Goal: Book appointment/travel/reservation

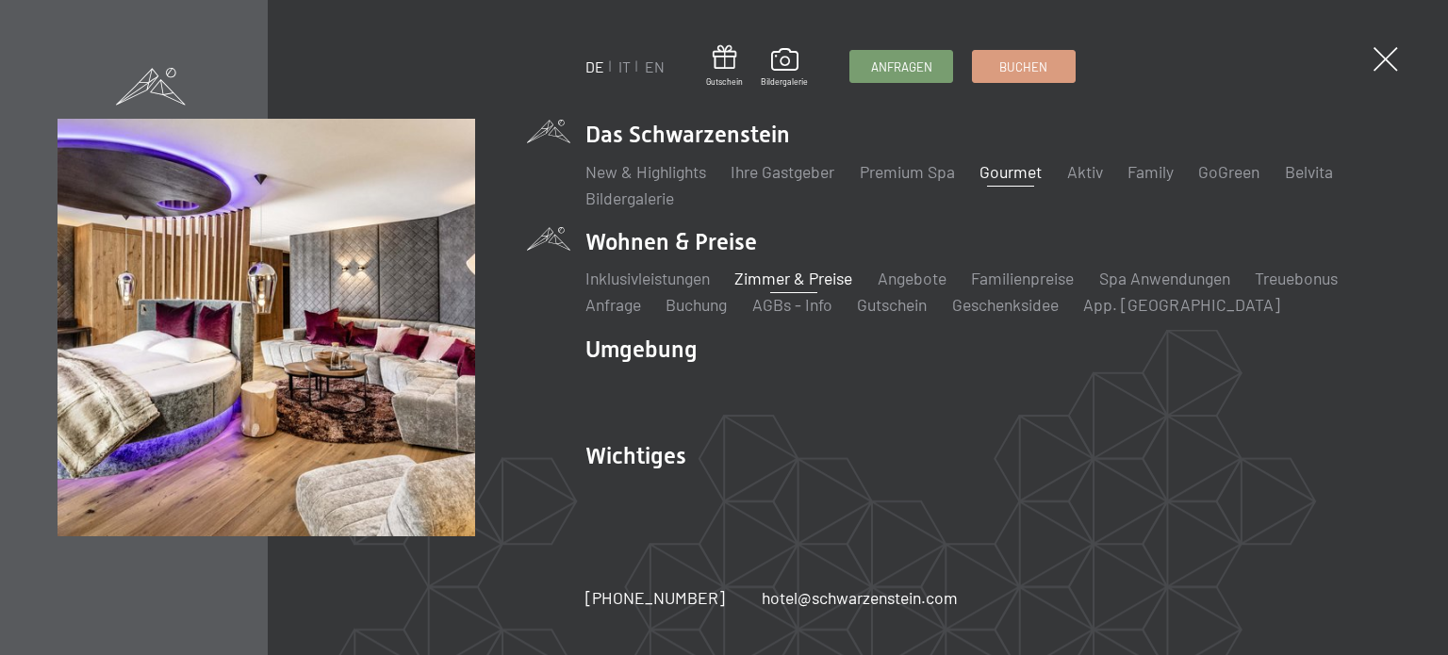
click at [783, 279] on link "Zimmer & Preise" at bounding box center [793, 278] width 118 height 21
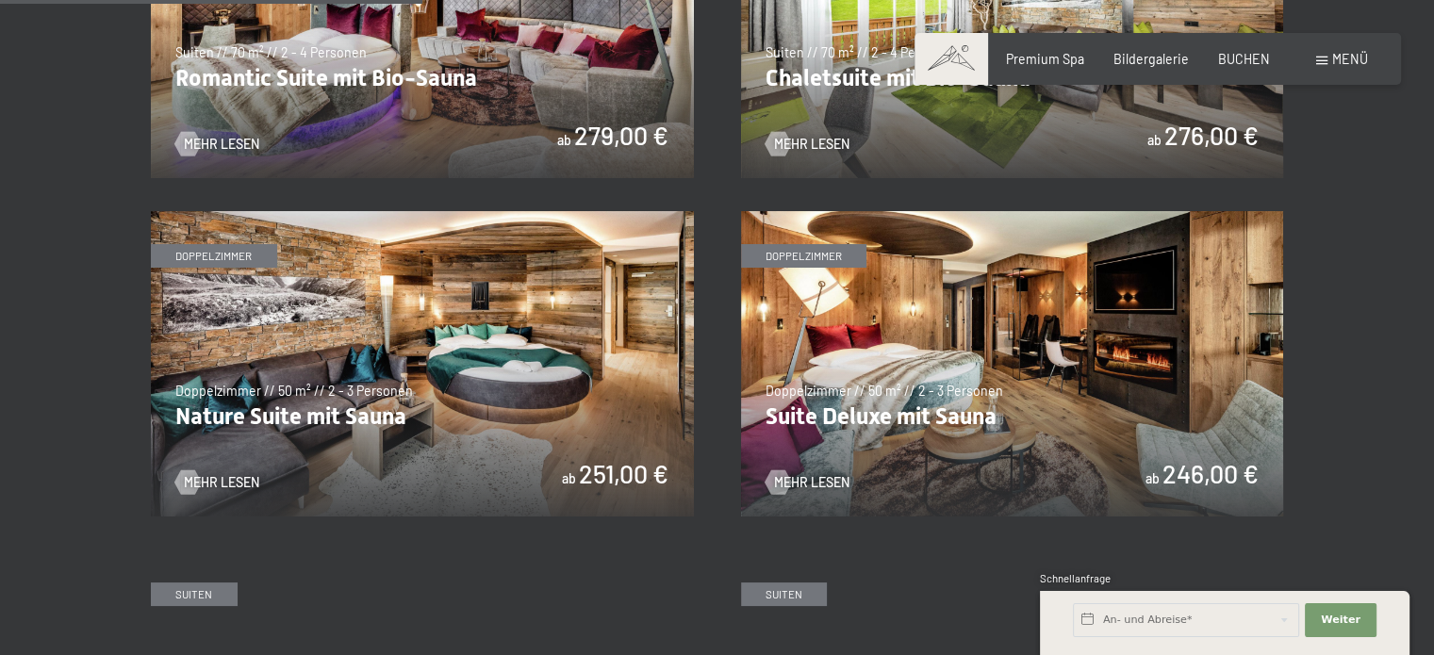
scroll to position [1571, 0]
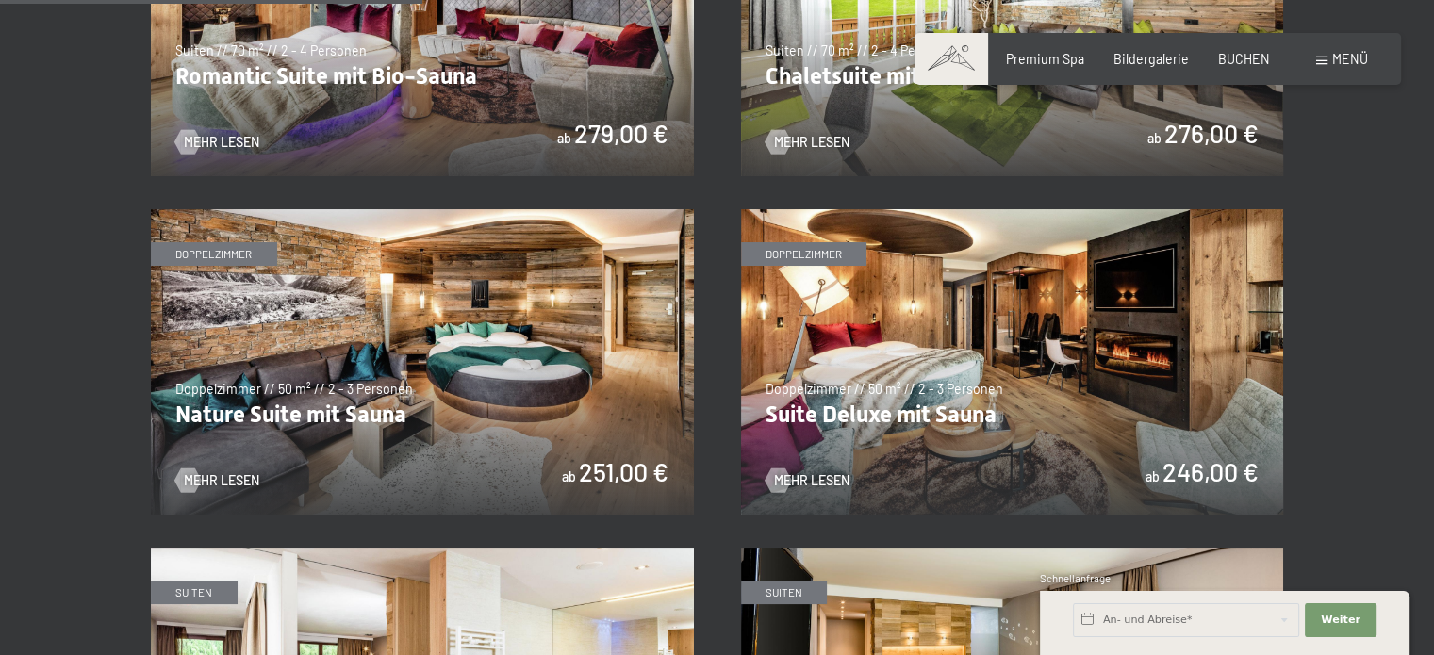
click at [1010, 343] on img at bounding box center [1012, 361] width 543 height 305
click at [551, 324] on img at bounding box center [422, 361] width 543 height 305
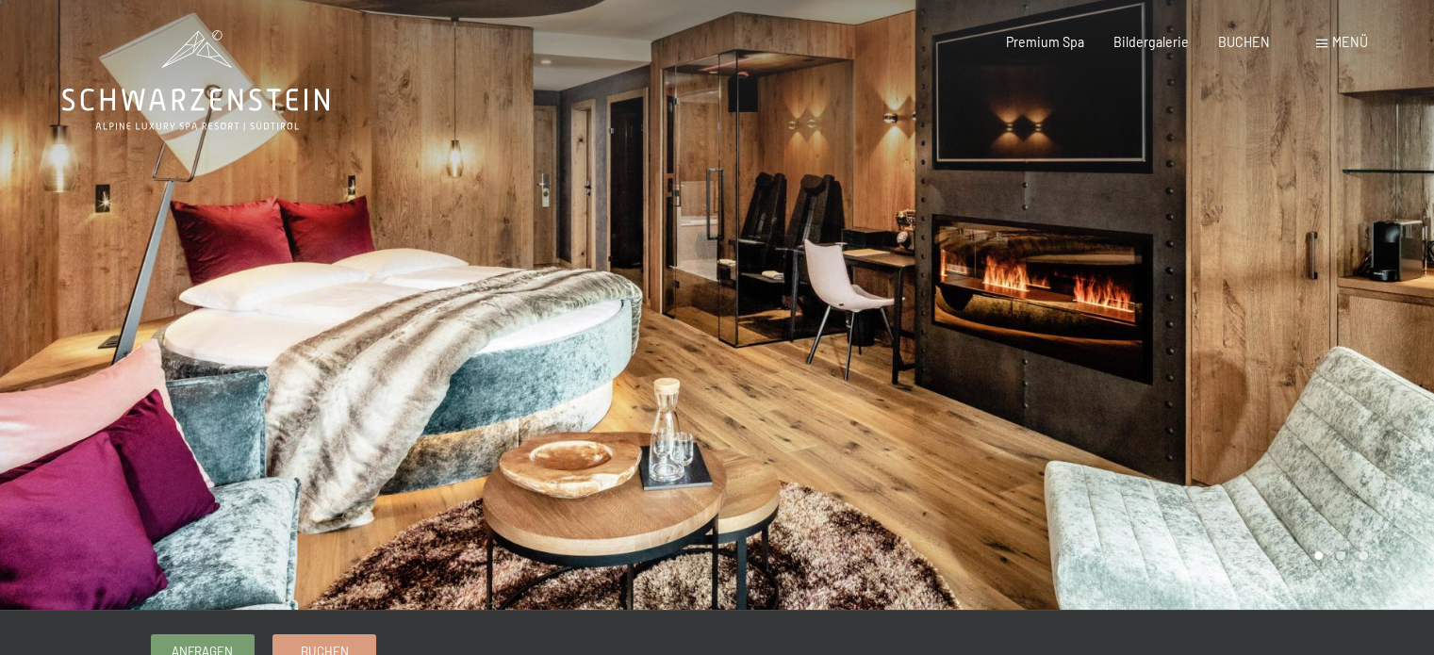
scroll to position [2, 0]
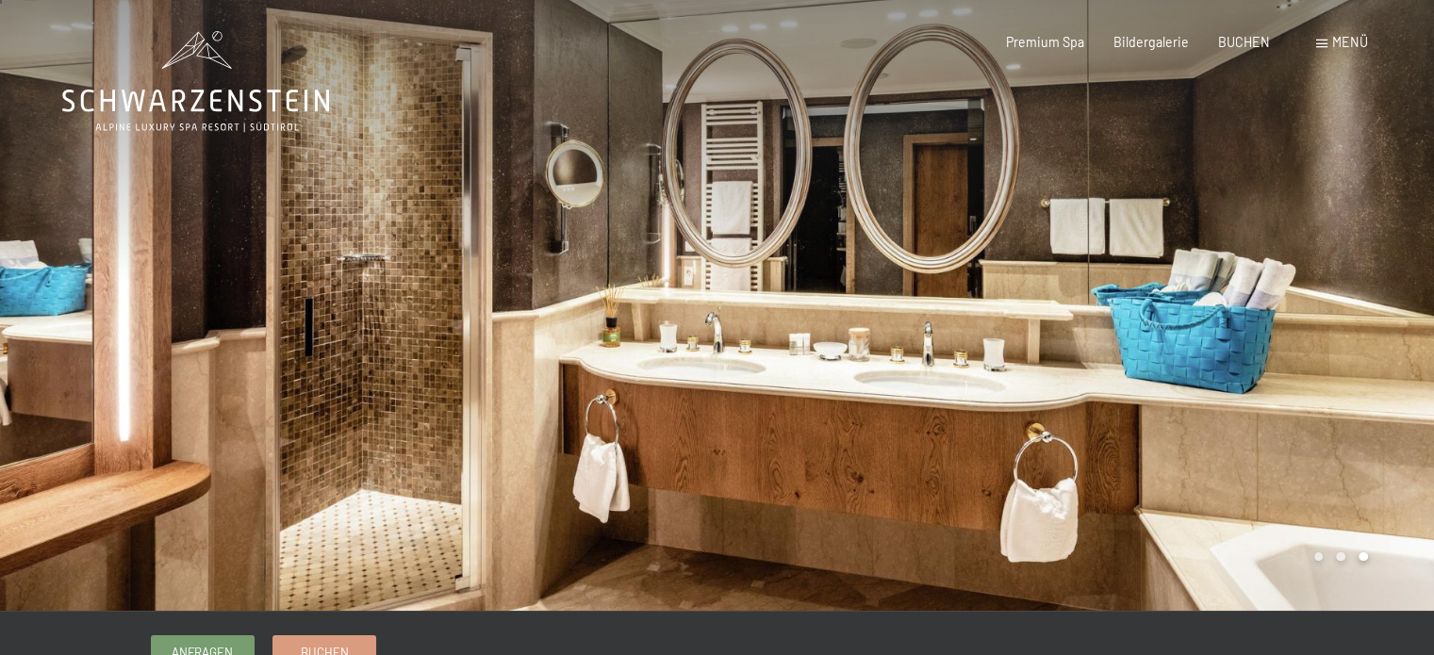
click at [983, 346] on div at bounding box center [1075, 304] width 717 height 613
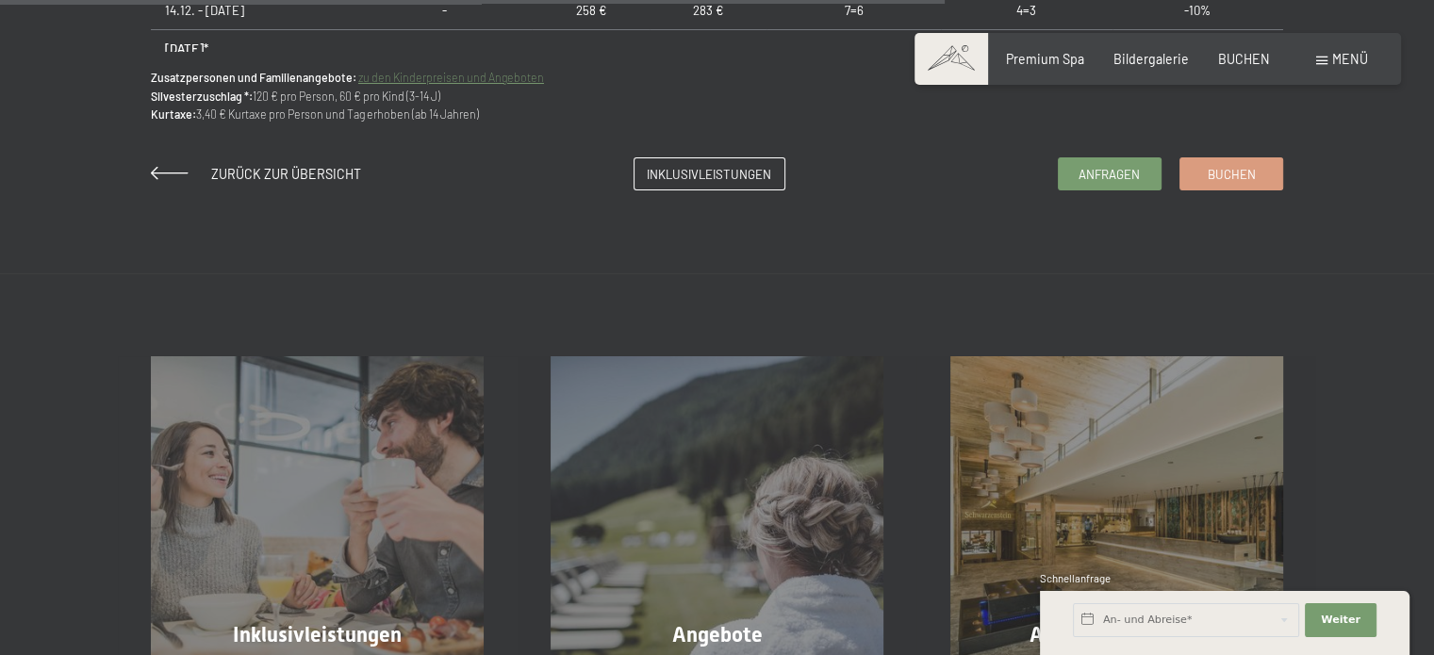
scroll to position [1569, 0]
click at [1088, 171] on span "Anfragen" at bounding box center [1108, 170] width 61 height 17
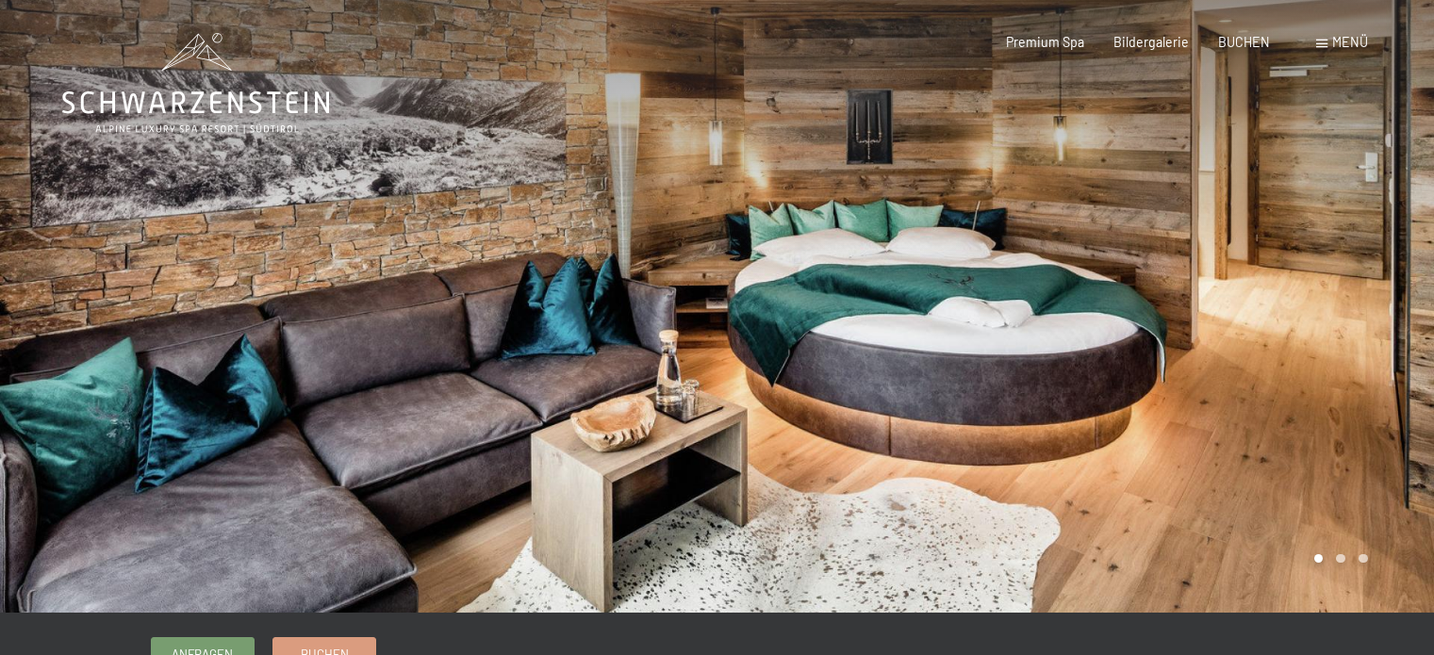
click at [1218, 346] on div at bounding box center [1075, 306] width 717 height 613
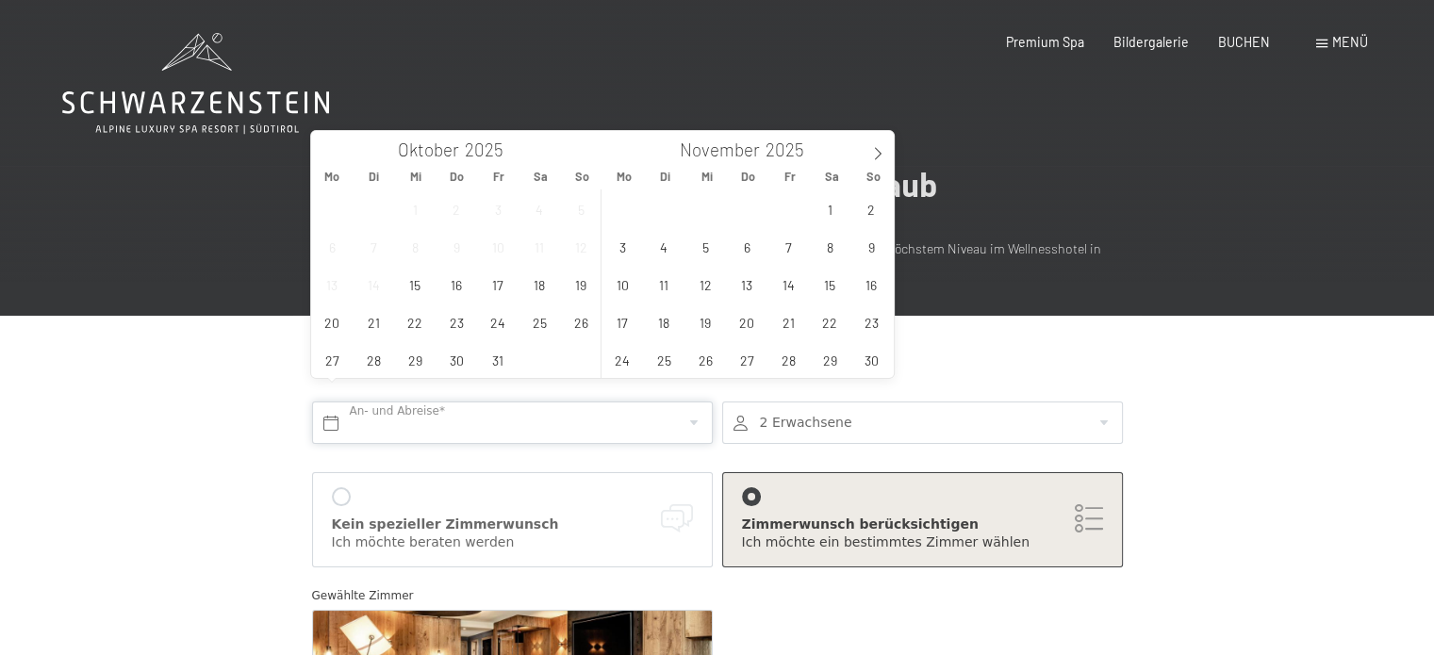
click at [520, 402] on input "text" at bounding box center [512, 423] width 401 height 42
click at [877, 155] on icon at bounding box center [877, 153] width 13 height 13
click at [824, 209] on span "6" at bounding box center [830, 208] width 37 height 37
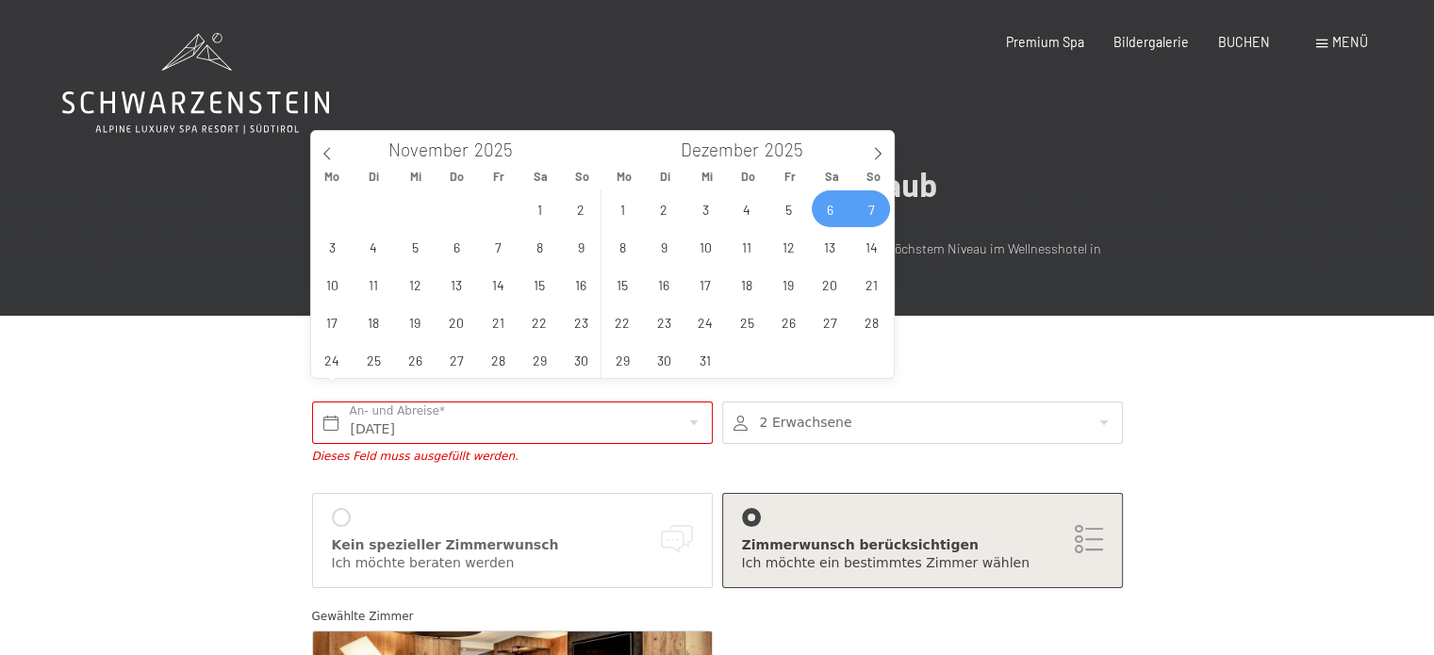
click at [865, 214] on span "7" at bounding box center [871, 208] width 37 height 37
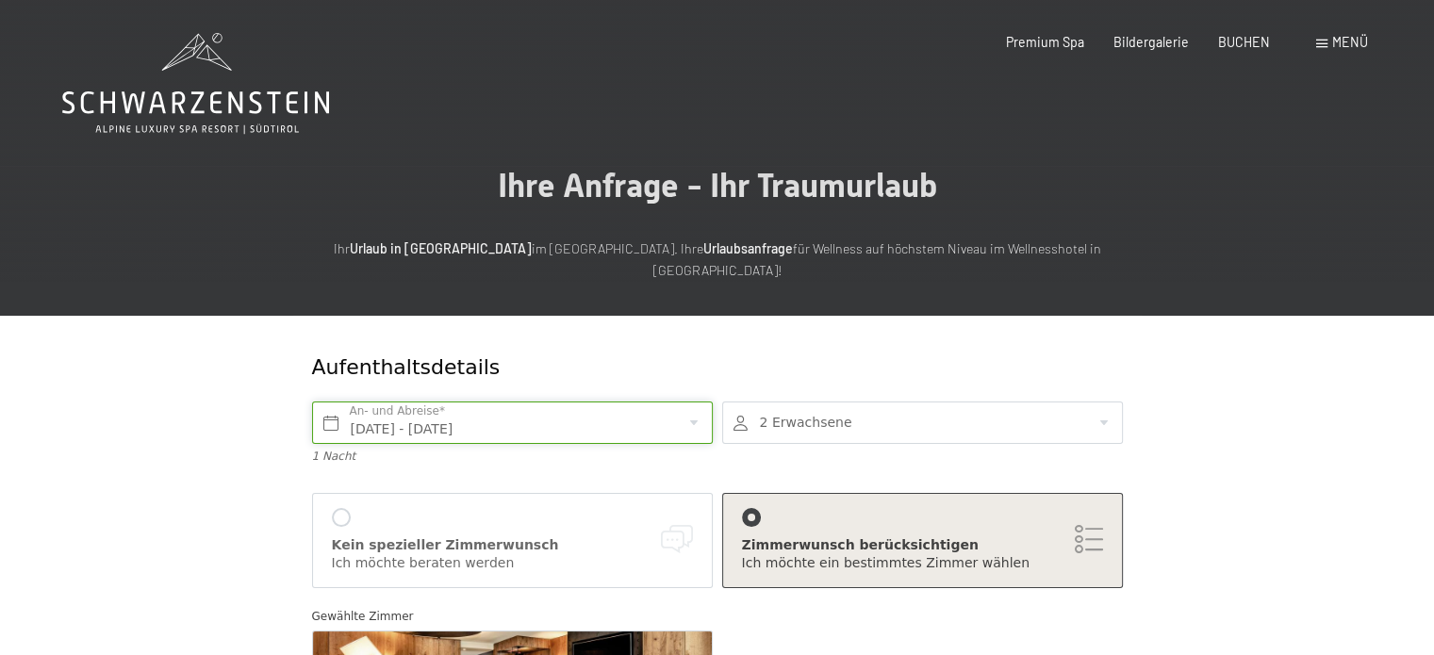
click at [626, 402] on input "Sa. 06.12.2025 - So. 07.12.2025" at bounding box center [512, 423] width 401 height 42
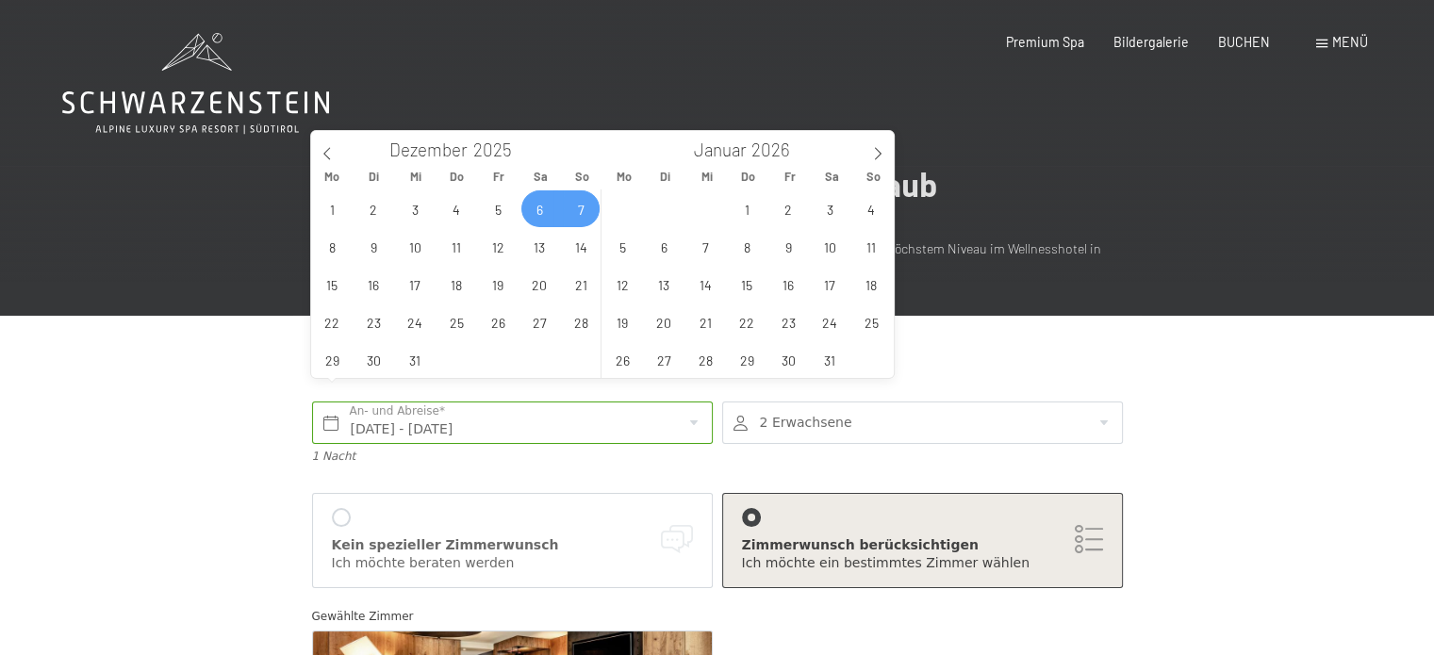
click at [582, 206] on span "7" at bounding box center [581, 208] width 37 height 37
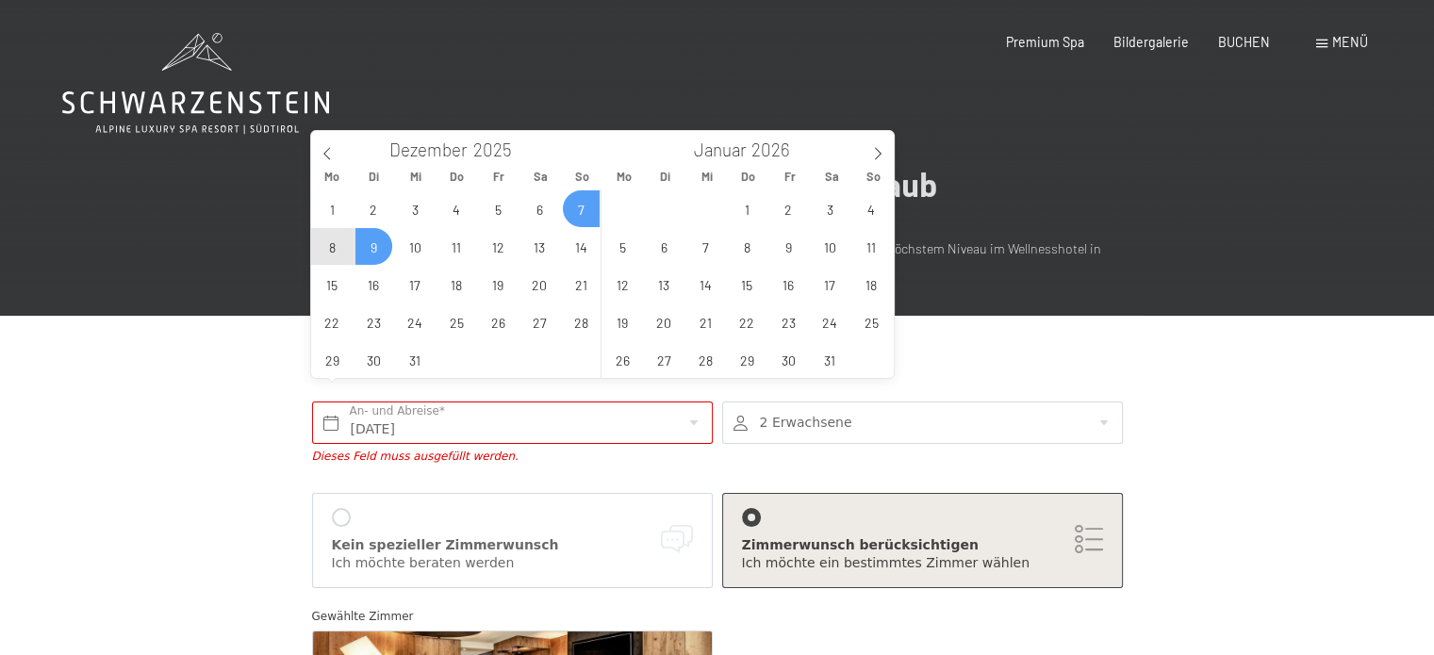
click at [366, 241] on span "9" at bounding box center [373, 246] width 37 height 37
type input "So. 07.12.2025 - Di. 09.12.2025"
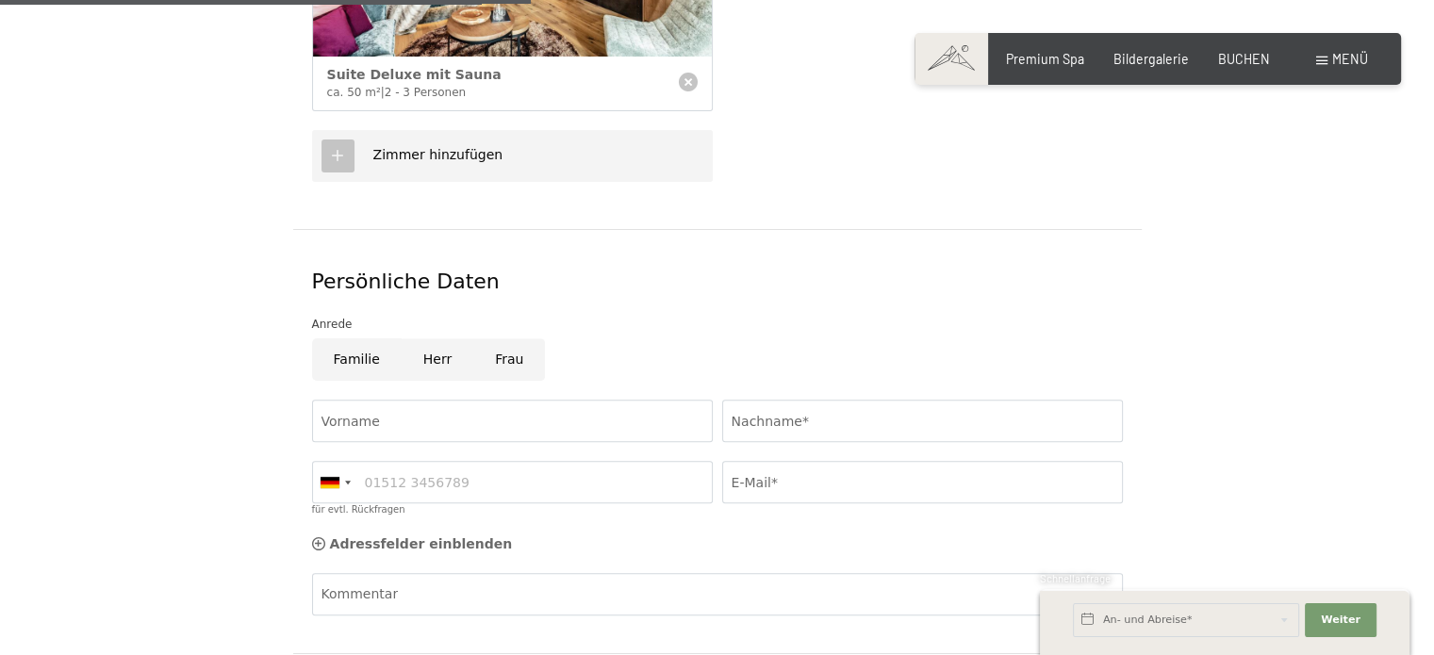
scroll to position [749, 0]
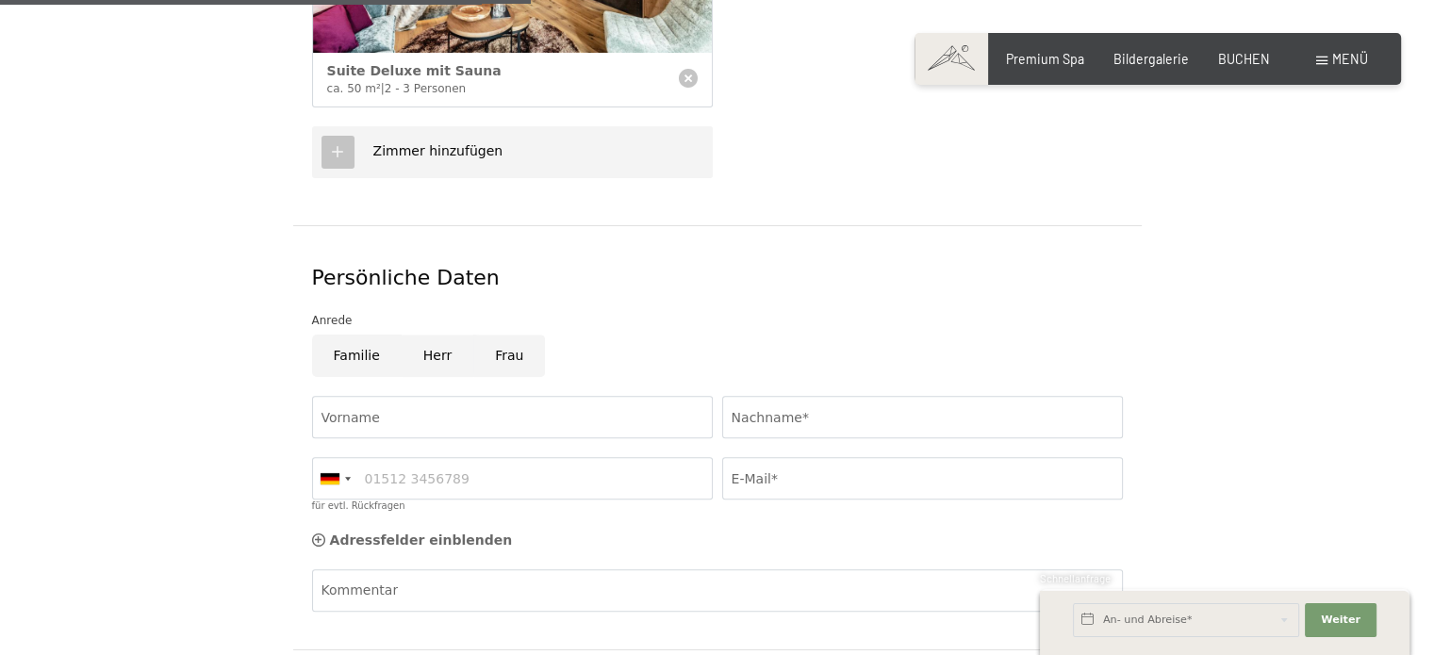
click at [433, 335] on input "Herr" at bounding box center [438, 356] width 72 height 42
radio input "true"
click at [401, 396] on input "Vorname" at bounding box center [512, 417] width 401 height 42
type input "Nikita"
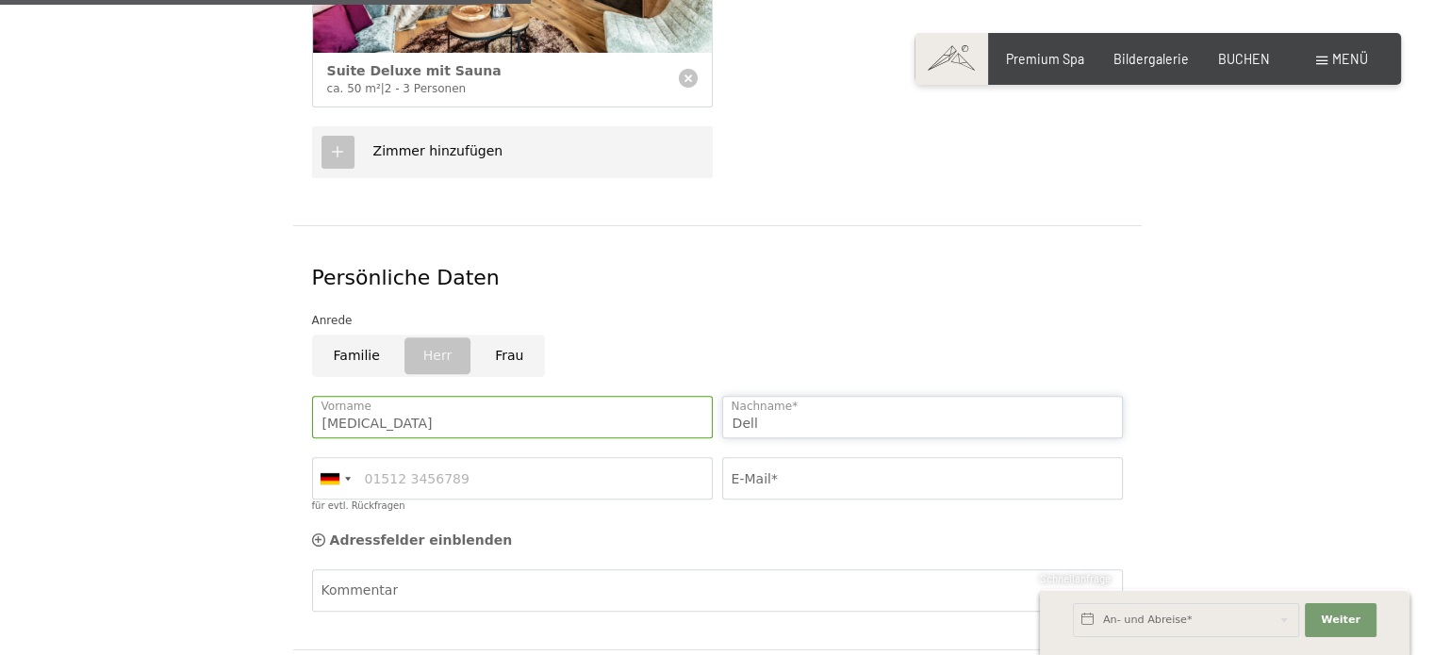
type input "Dell"
click at [754, 458] on input "E-Mail*" at bounding box center [922, 478] width 401 height 42
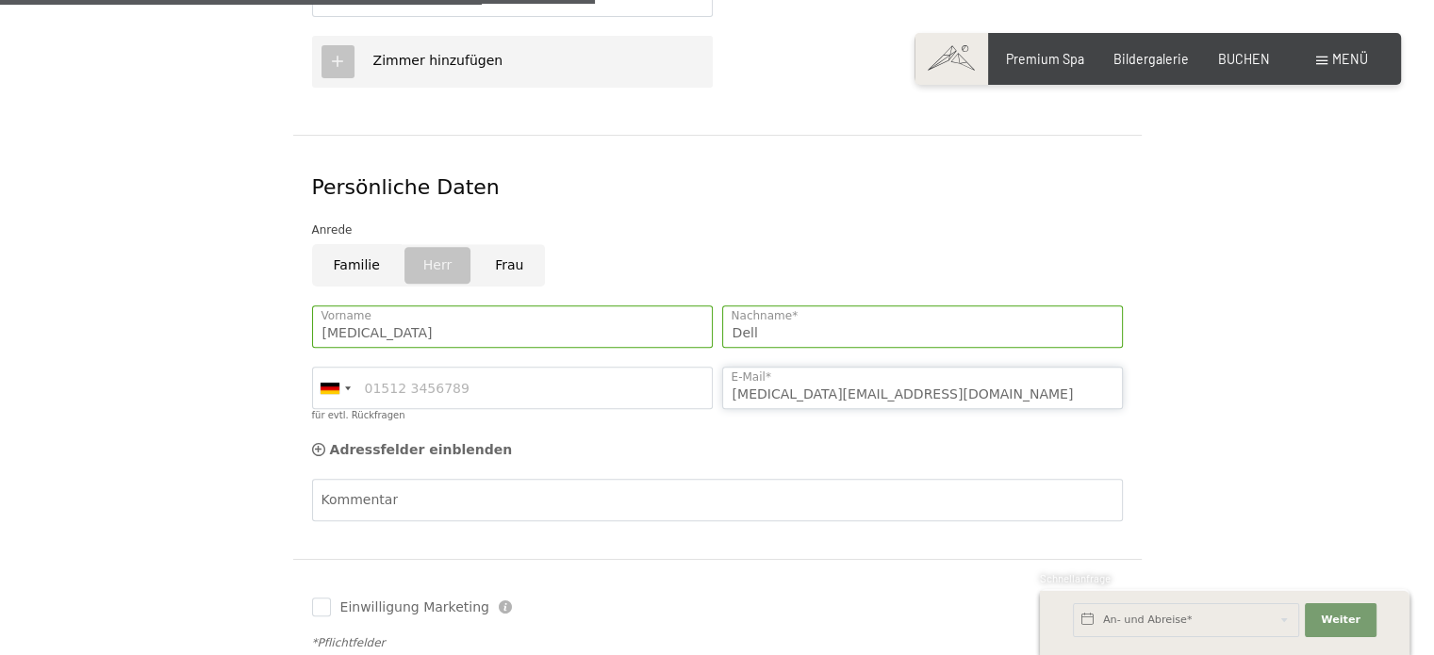
type input "nikita_dell@gmx.de"
click at [566, 502] on textarea "Kommentar" at bounding box center [717, 544] width 811 height 85
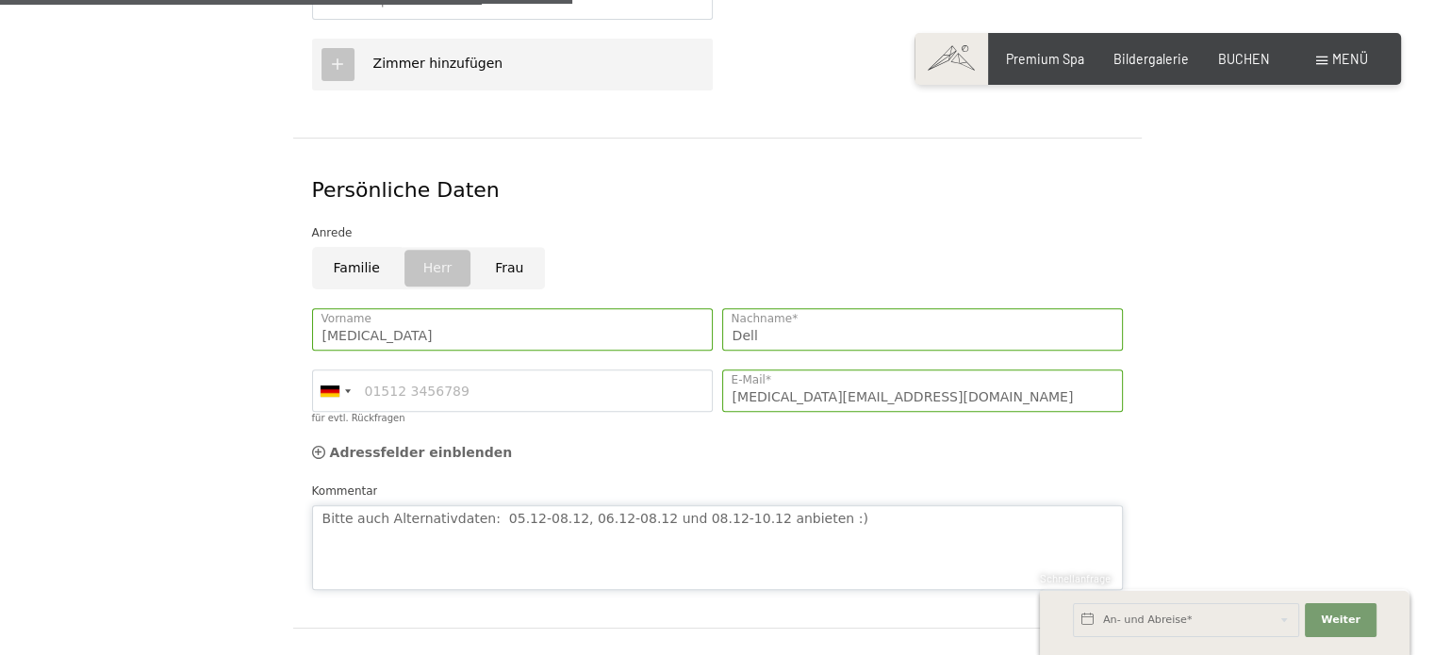
scroll to position [843, 0]
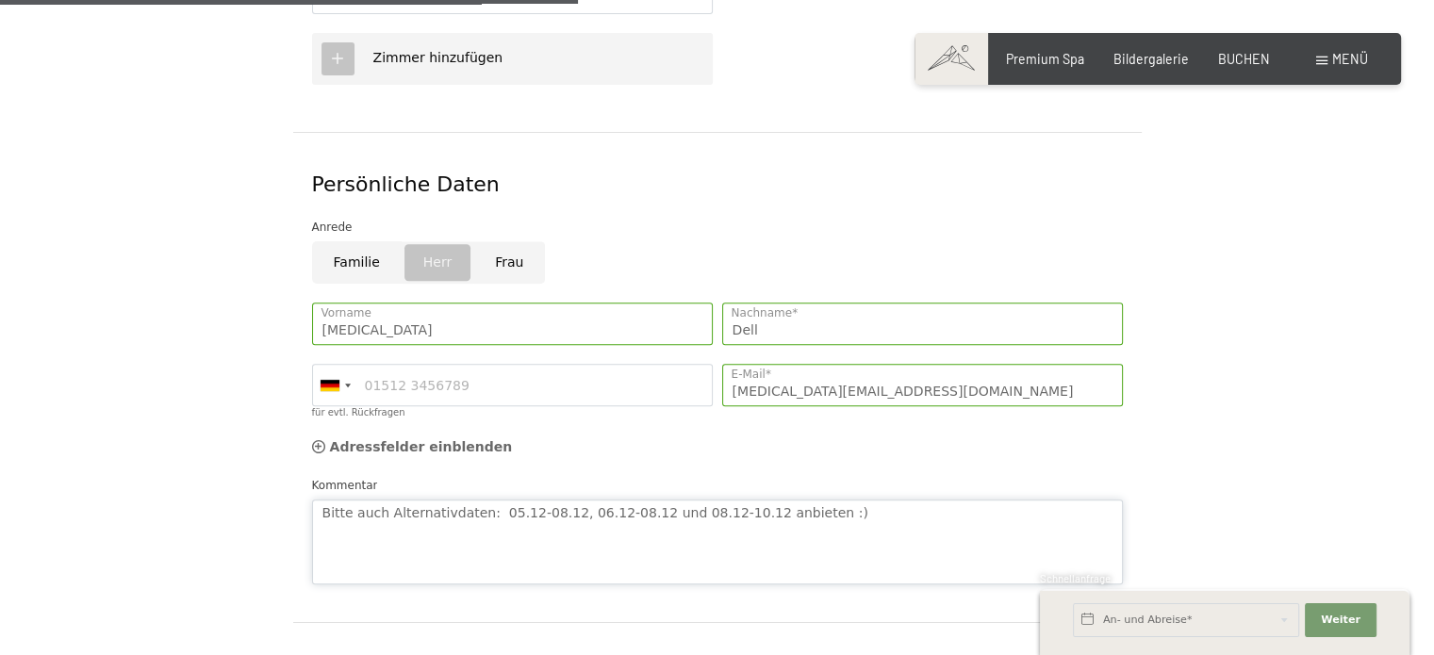
click at [435, 500] on textarea "Bitte auch Alternativdaten: 05.12-08.12, 06.12-08.12 und 08.12-10.12 anbieten :)" at bounding box center [717, 542] width 811 height 85
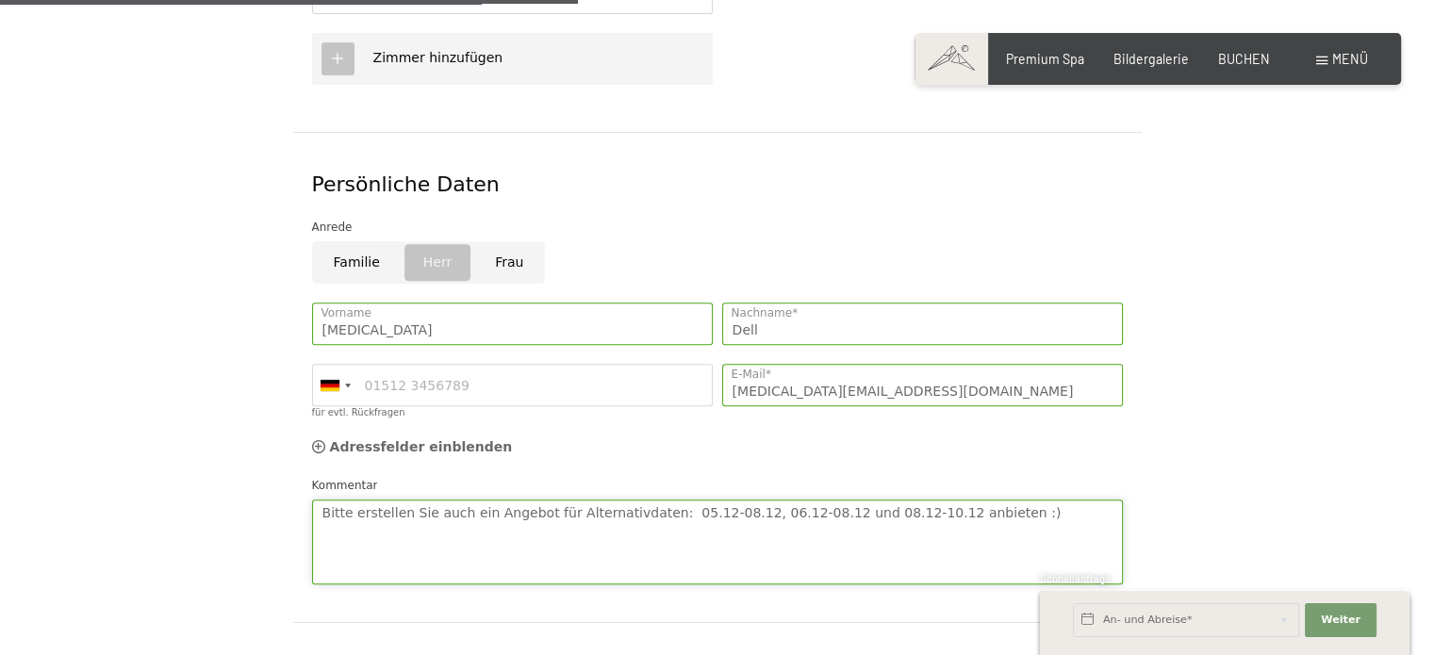
click at [698, 500] on textarea "Bitte erstellen Sie auch ein Angebot für Alternativdaten: 05.12-08.12, 06.12-08…" at bounding box center [717, 542] width 811 height 85
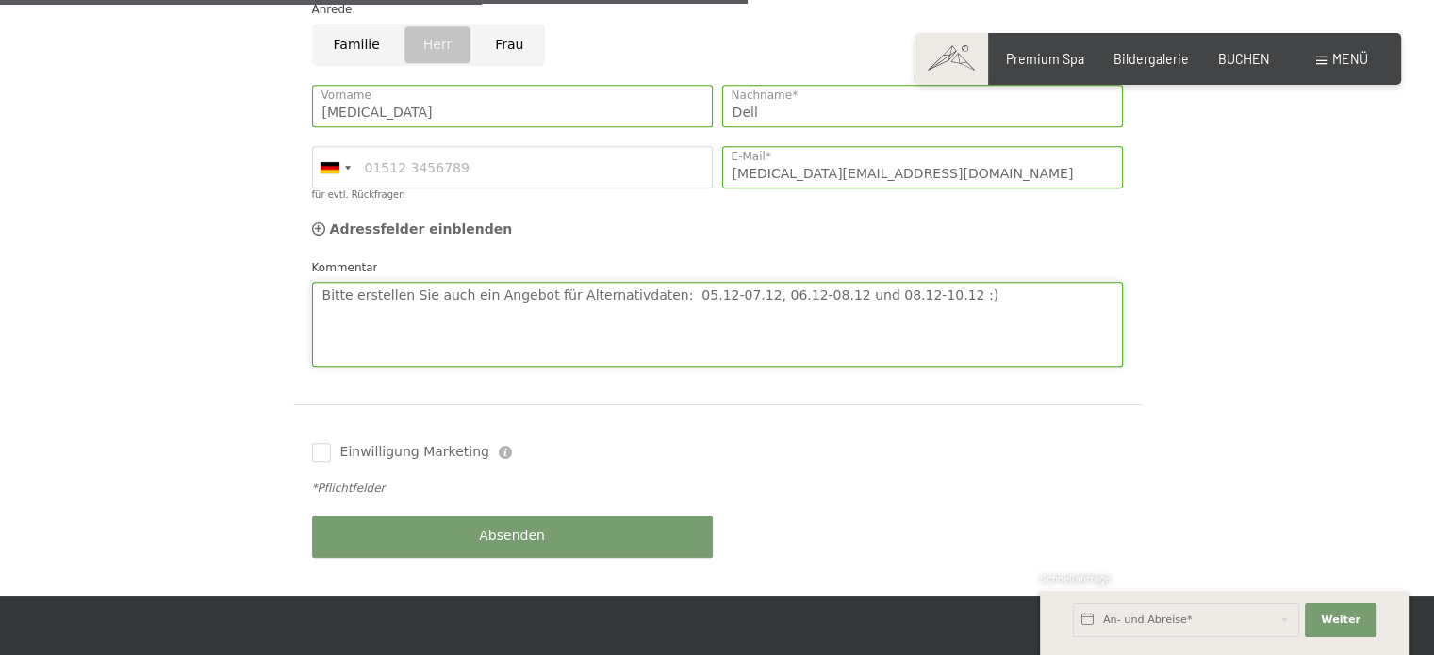
scroll to position [1090, 0]
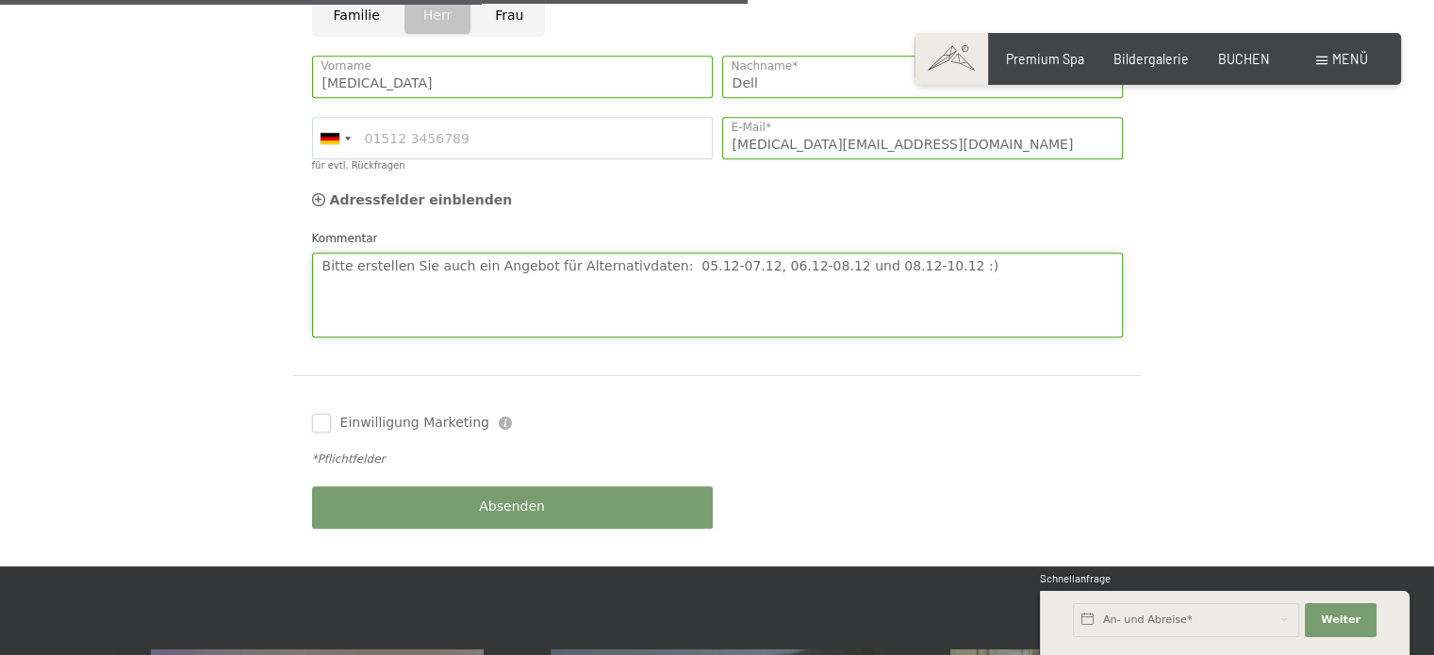
type textarea "Bitte erstellen Sie auch ein Angebot für Alternativdaten: 05.12-07.12, 06.12-08…"
click at [313, 414] on input "Einwilligung Marketing" at bounding box center [321, 423] width 19 height 19
click at [314, 414] on input "Einwilligung Marketing" at bounding box center [321, 423] width 19 height 19
checkbox input "false"
click at [453, 491] on button "Absenden" at bounding box center [512, 507] width 401 height 42
